Goal: Navigation & Orientation: Find specific page/section

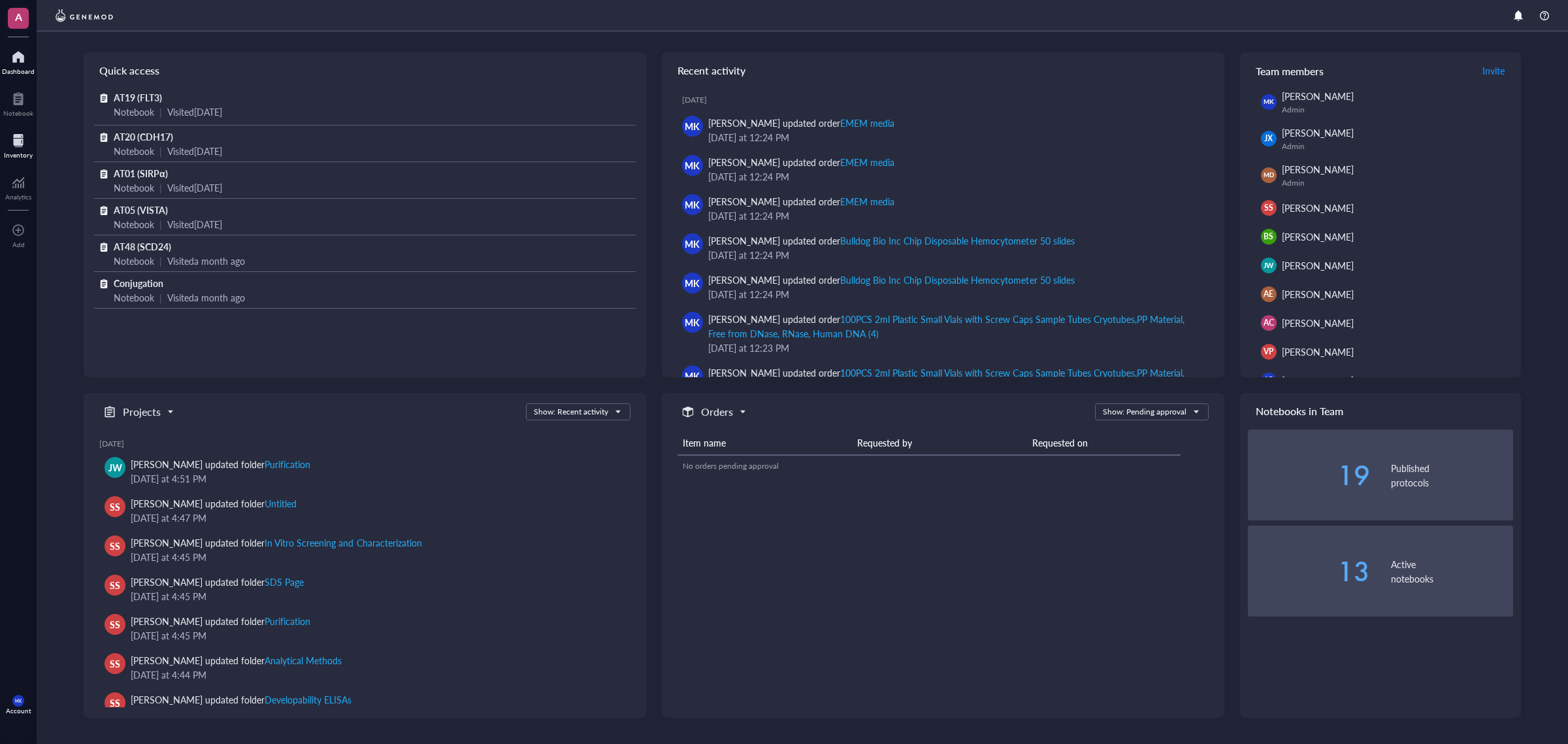
click at [41, 152] on div "Quick access AT19 (FLT3) Notebook | Visited [DATE] AT20 (CDH17) Notebook | Visi…" at bounding box center [802, 388] width 1531 height 713
click at [26, 152] on div "Inventory" at bounding box center [18, 155] width 29 height 8
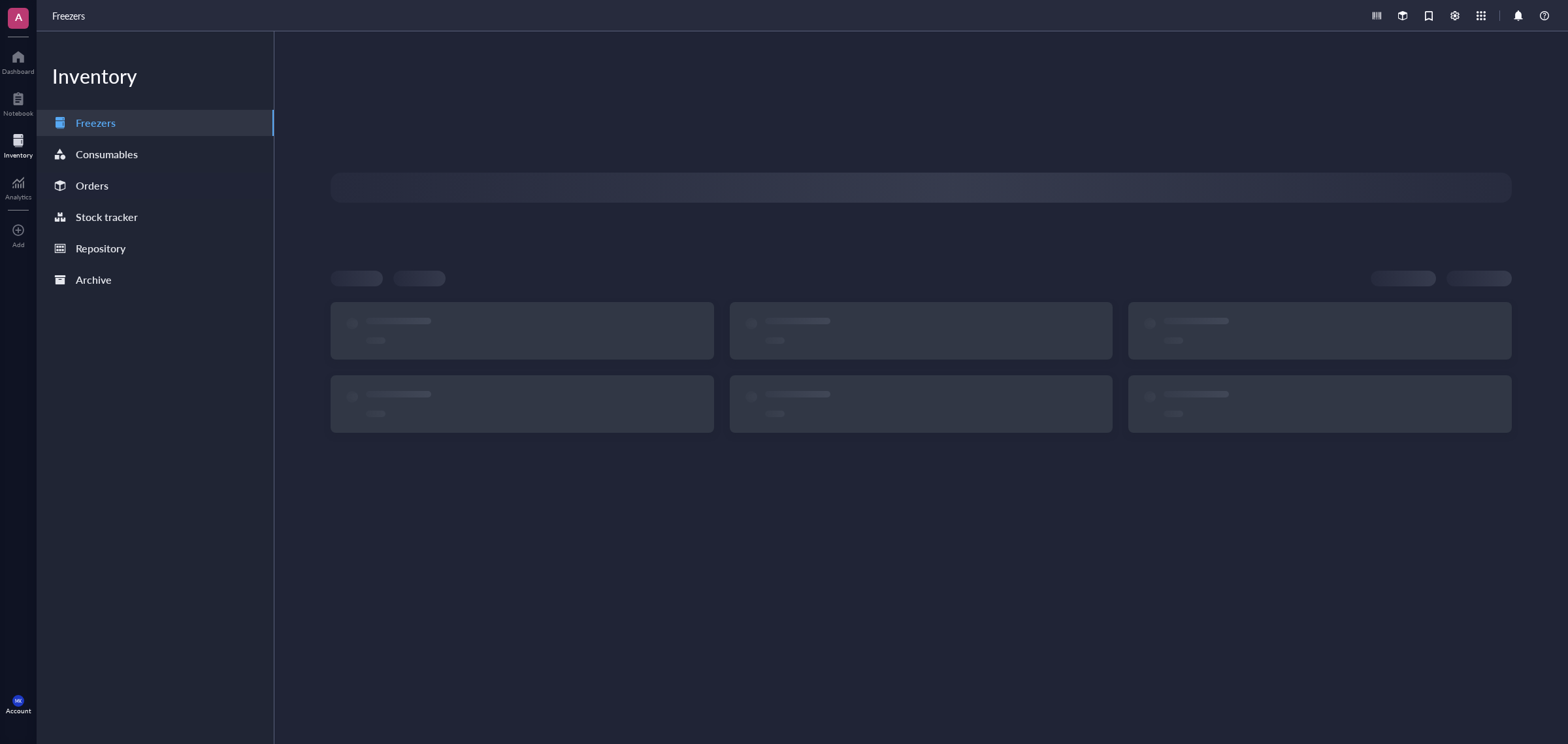
click at [99, 184] on div "Orders" at bounding box center [92, 186] width 33 height 18
